Goal: Information Seeking & Learning: Learn about a topic

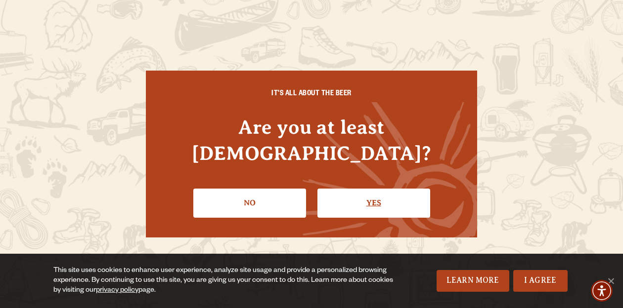
click at [397, 189] on link "Yes" at bounding box center [373, 203] width 113 height 29
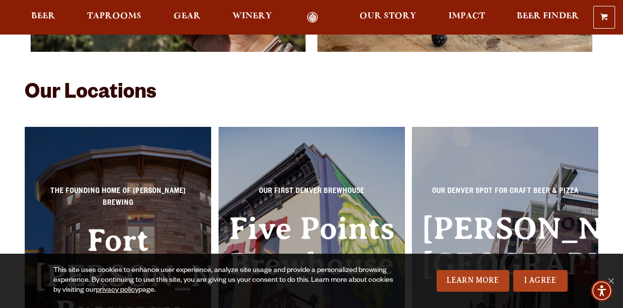
scroll to position [1724, 0]
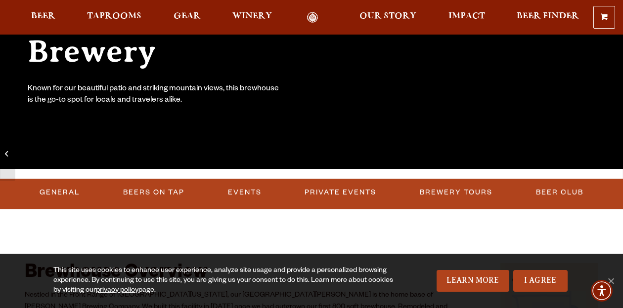
scroll to position [192, 0]
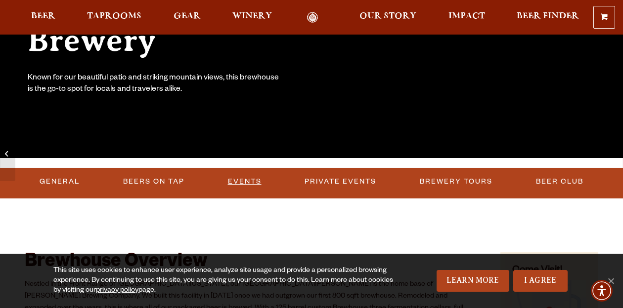
click at [253, 181] on link "Events" at bounding box center [245, 182] width 42 height 23
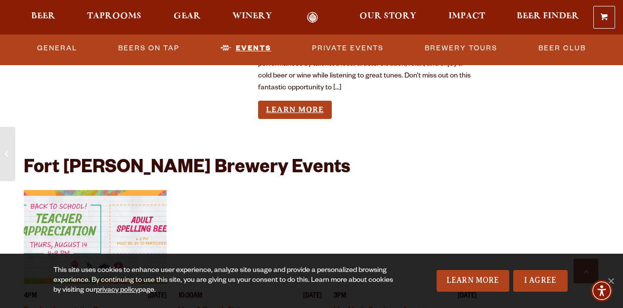
scroll to position [2283, 0]
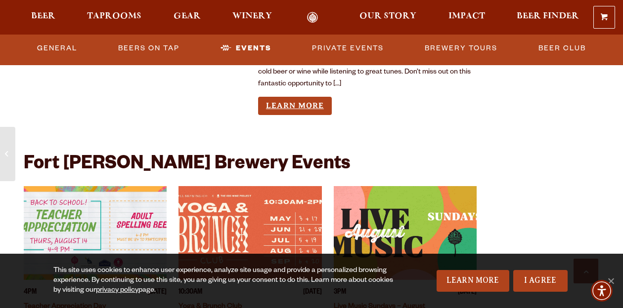
click at [304, 102] on link "Learn More" at bounding box center [295, 106] width 74 height 18
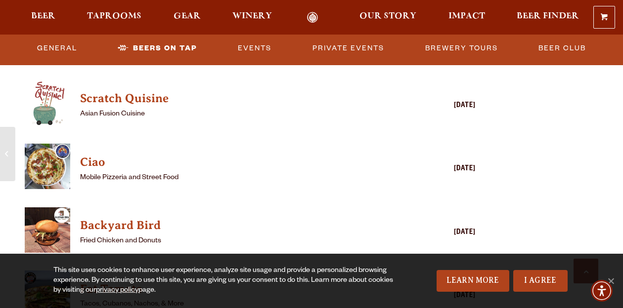
scroll to position [2355, 0]
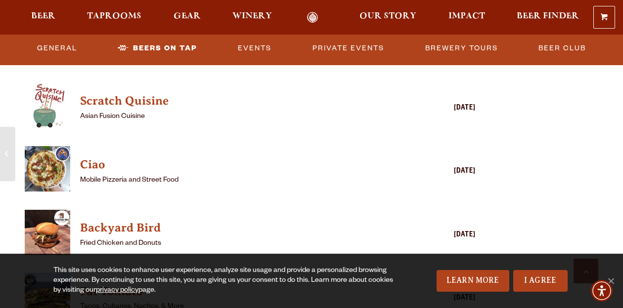
click at [44, 165] on img "View Ciao details (opens in a new window)" at bounding box center [47, 168] width 45 height 45
